Goal: Task Accomplishment & Management: Use online tool/utility

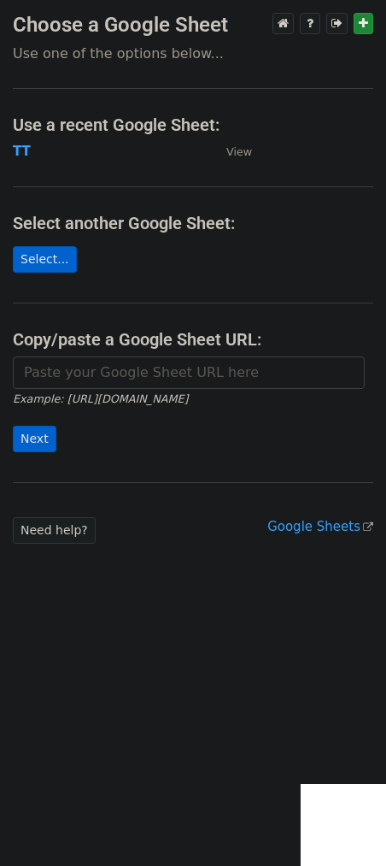
click at [24, 146] on strong "TT" at bounding box center [22, 151] width 18 height 15
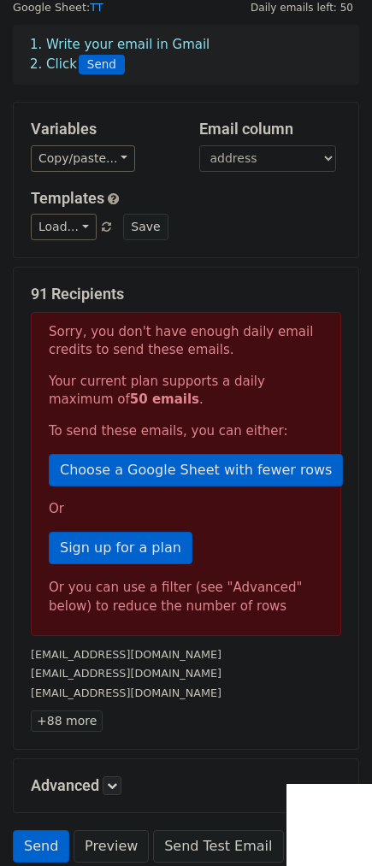
scroll to position [202, 0]
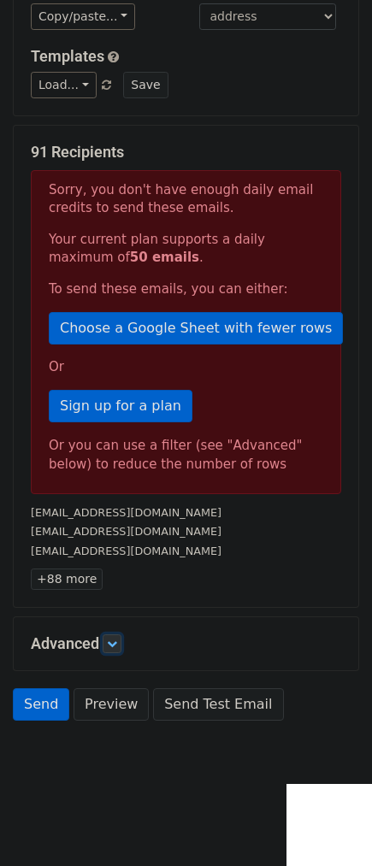
click at [118, 651] on link at bounding box center [112, 643] width 19 height 19
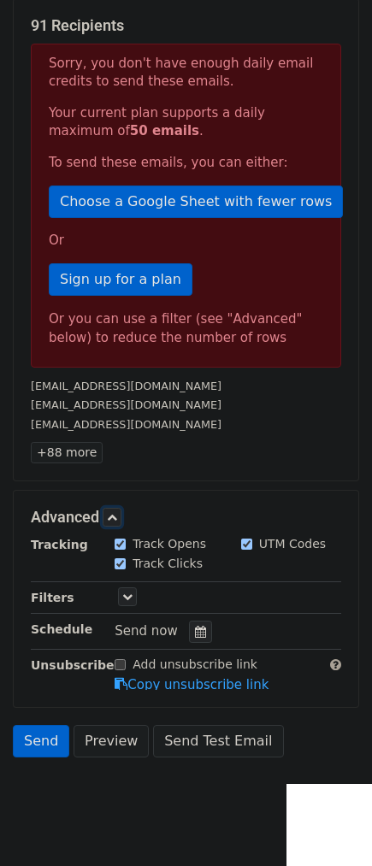
scroll to position [329, 0]
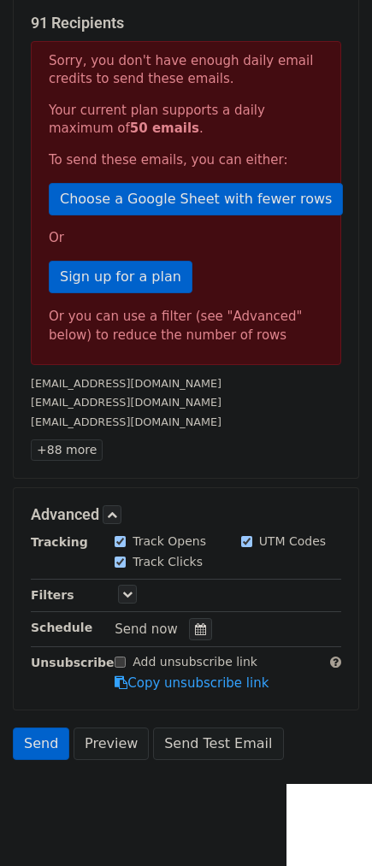
click at [138, 586] on div "Only include spreadsheet rows that match the following filters:" at bounding box center [228, 596] width 252 height 20
click at [129, 594] on icon at bounding box center [127, 594] width 10 height 10
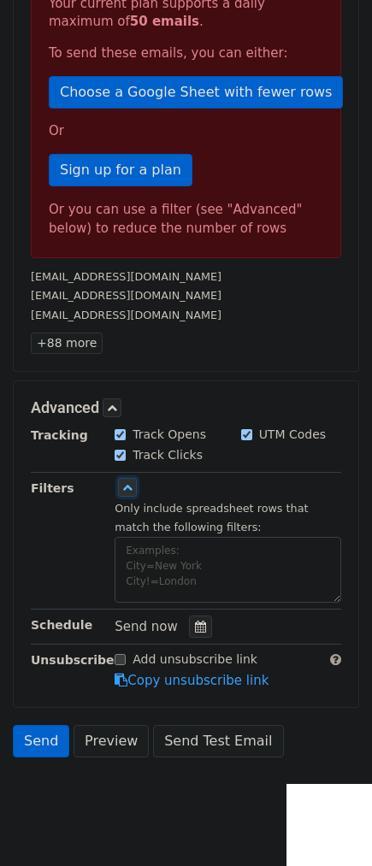
scroll to position [437, 0]
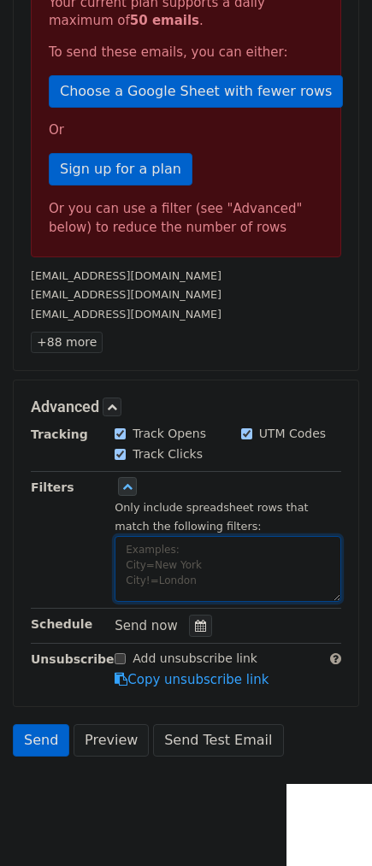
click at [140, 555] on textarea at bounding box center [228, 569] width 227 height 66
paste textarea "date"
paste textarea "8/26/2025"
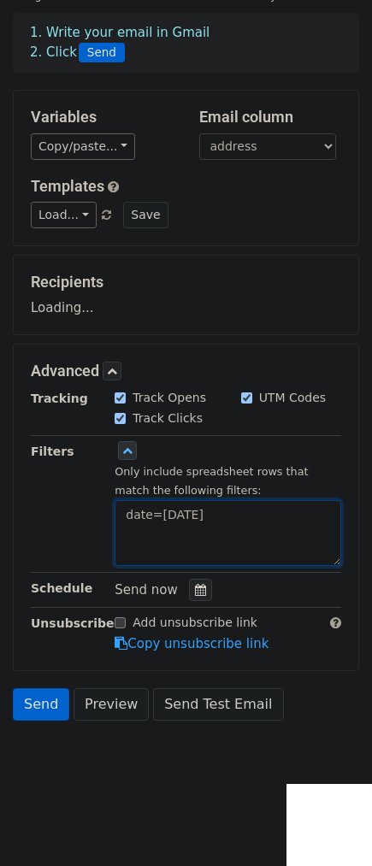
scroll to position [70, 0]
type textarea "date=8/26/2025"
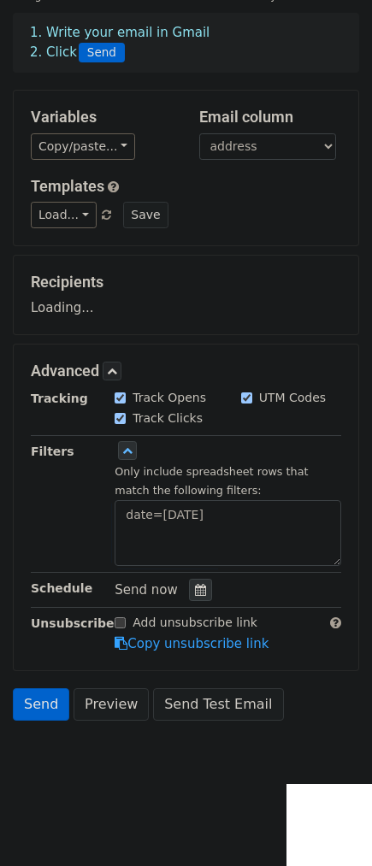
click at [196, 596] on div at bounding box center [200, 590] width 23 height 22
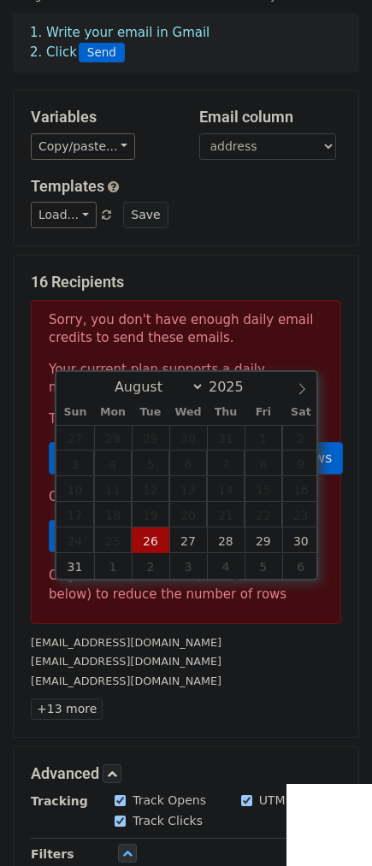
type input "2025-08-26 17:40"
type input "05"
type input "40"
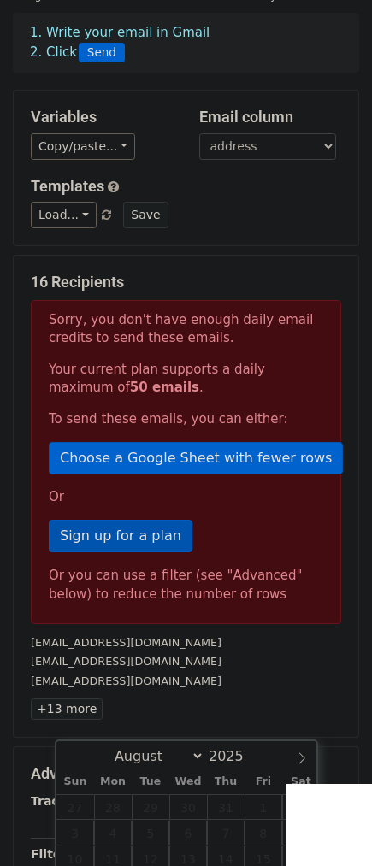
drag, startPoint x: 154, startPoint y: 540, endPoint x: 154, endPoint y: 552, distance: 12.0
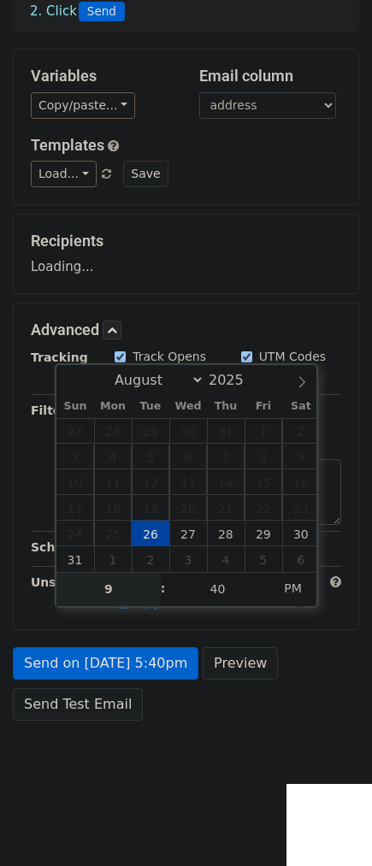
scroll to position [180, 0]
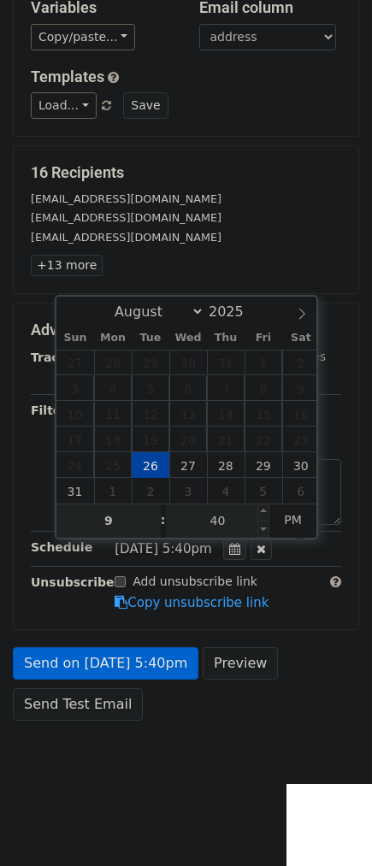
type input "9"
type input "2025-08-26 21:40"
type input "09"
click at [217, 508] on input "40" at bounding box center [218, 521] width 104 height 34
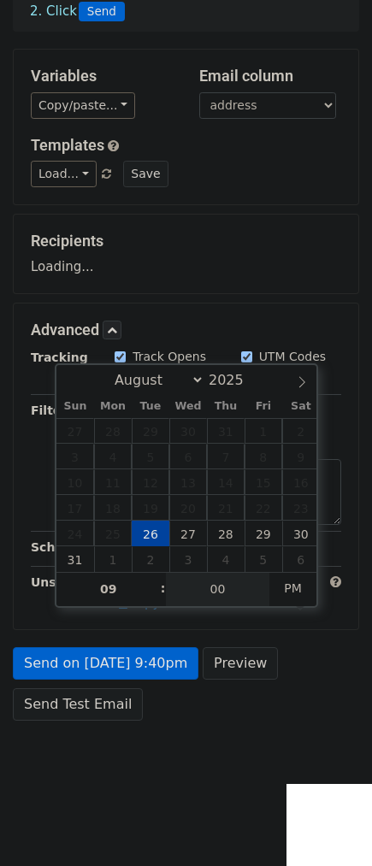
type input "00"
type input "2025-08-26 21:00"
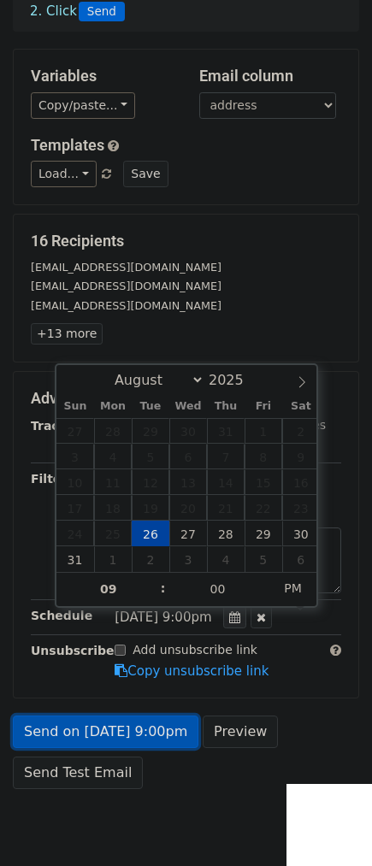
click at [56, 732] on link "Send on Aug 26 at 9:00pm" at bounding box center [106, 732] width 186 height 32
